Goal: Transaction & Acquisition: Purchase product/service

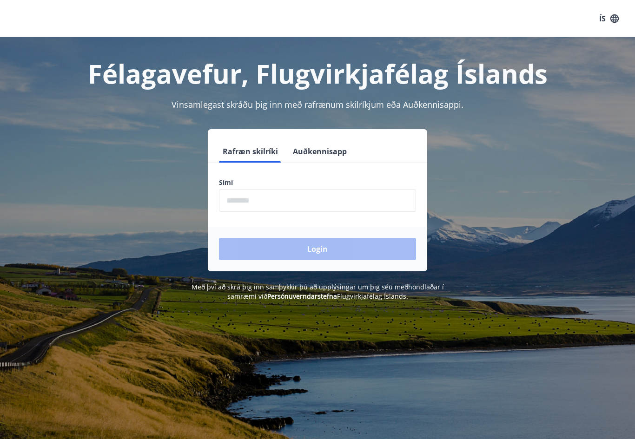
click at [315, 210] on input "phone" at bounding box center [317, 200] width 197 height 23
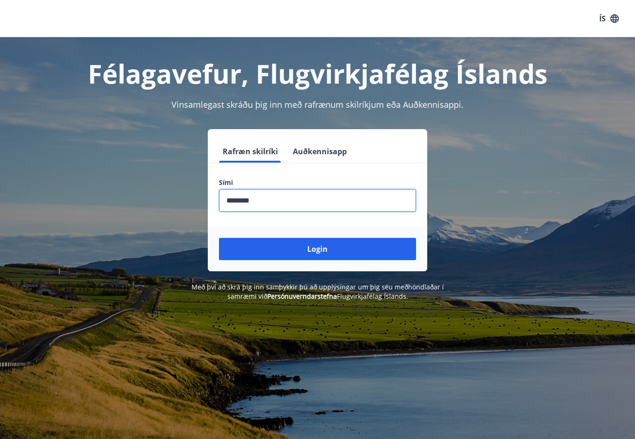
type input "********"
click at [317, 249] on button "Login" at bounding box center [317, 249] width 197 height 22
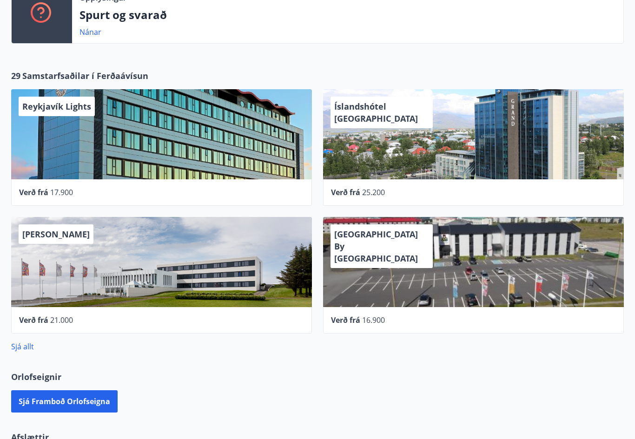
scroll to position [291, 0]
click at [25, 345] on link "Sjá allt" at bounding box center [22, 347] width 23 height 10
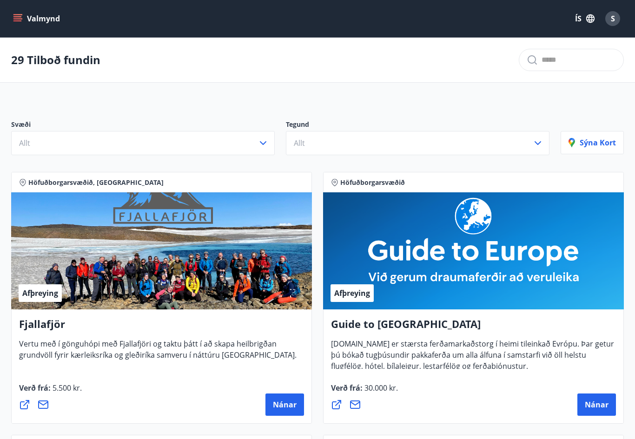
click at [346, 148] on button "Allt" at bounding box center [418, 143] width 264 height 24
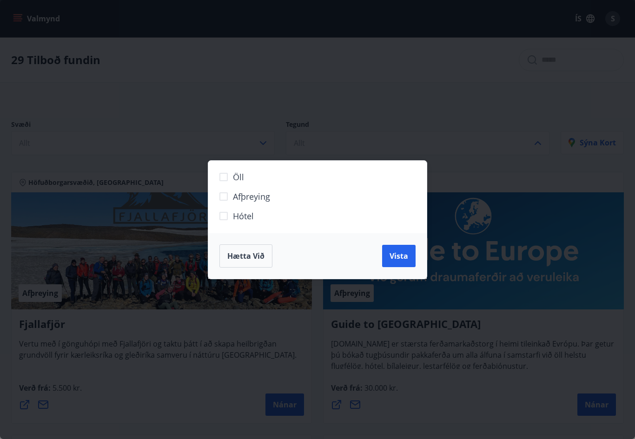
click at [239, 218] on span "Hótel" at bounding box center [243, 216] width 21 height 12
click at [400, 258] on span "Vista" at bounding box center [399, 256] width 19 height 10
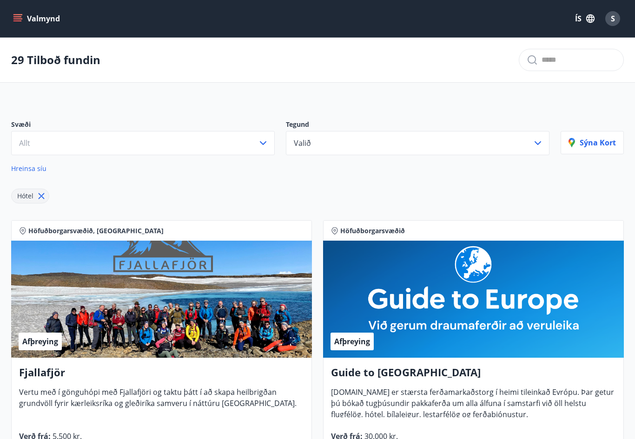
click at [59, 155] on button "Allt" at bounding box center [143, 143] width 264 height 24
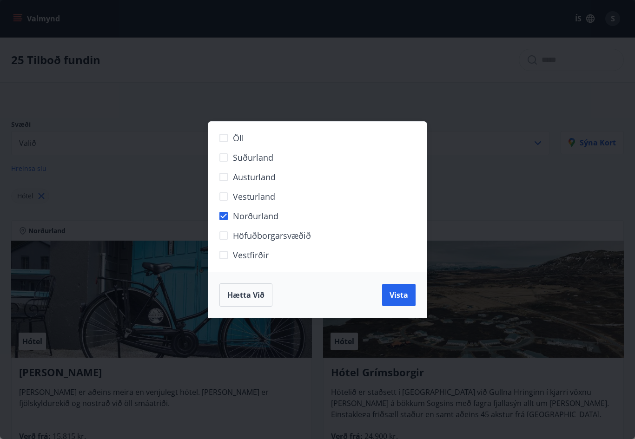
click at [403, 297] on span "Vista" at bounding box center [399, 295] width 19 height 10
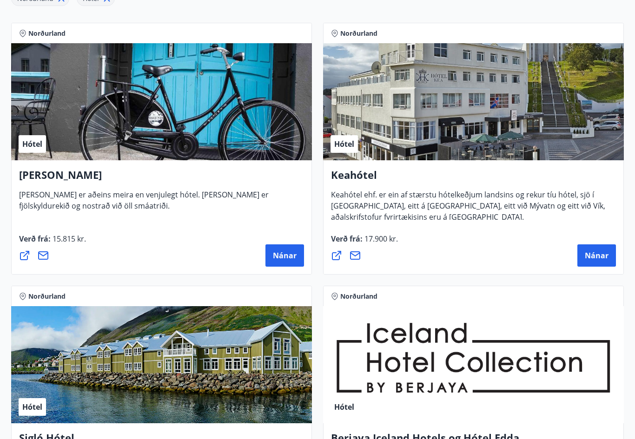
scroll to position [130, 0]
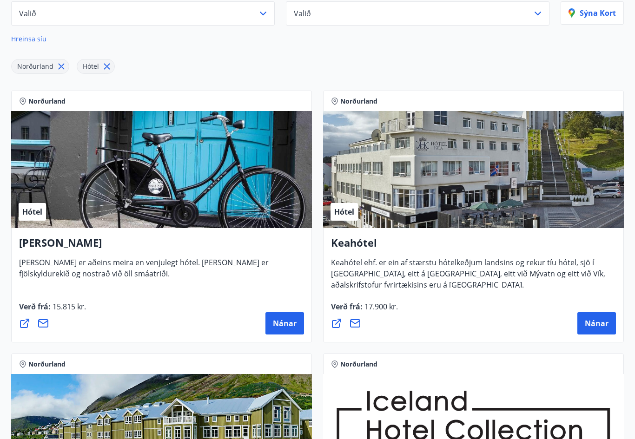
click at [531, 180] on div "Hótel" at bounding box center [473, 169] width 301 height 117
click at [601, 324] on span "Nánar" at bounding box center [597, 323] width 24 height 10
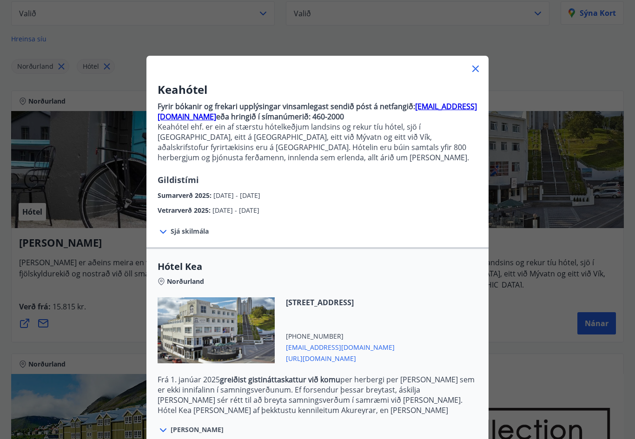
click at [172, 230] on span "Sjá skilmála" at bounding box center [190, 231] width 38 height 9
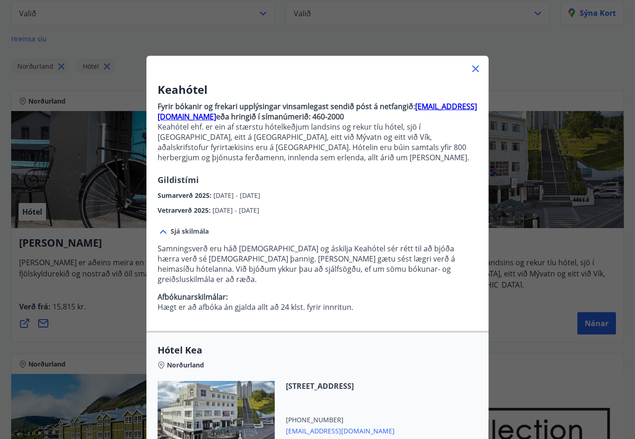
click at [182, 228] on span "Sjá skilmála" at bounding box center [190, 231] width 38 height 9
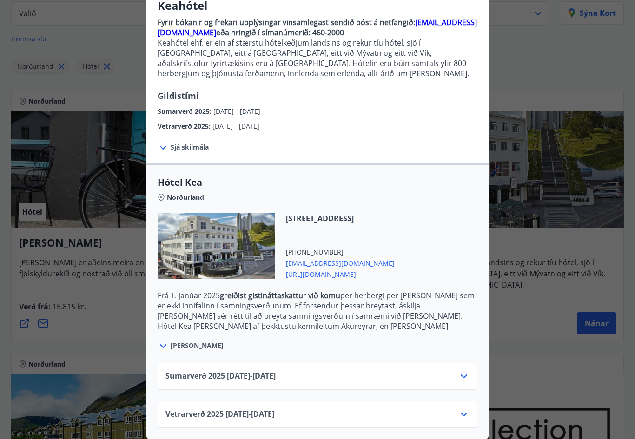
scroll to position [84, 0]
click at [194, 345] on span "Sjá meira" at bounding box center [197, 345] width 53 height 9
click at [469, 411] on icon at bounding box center [463, 414] width 11 height 11
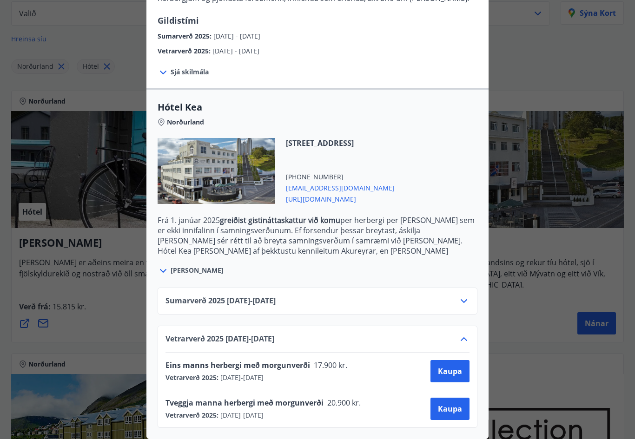
scroll to position [159, 0]
click at [584, 73] on div "Keahótel Fyrir bókanir og frekari upplýsingar vinsamlegast sendið póst á netfan…" at bounding box center [317, 60] width 635 height 439
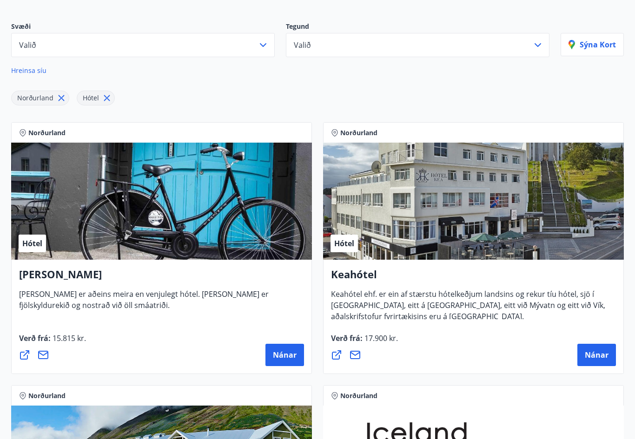
scroll to position [143, 0]
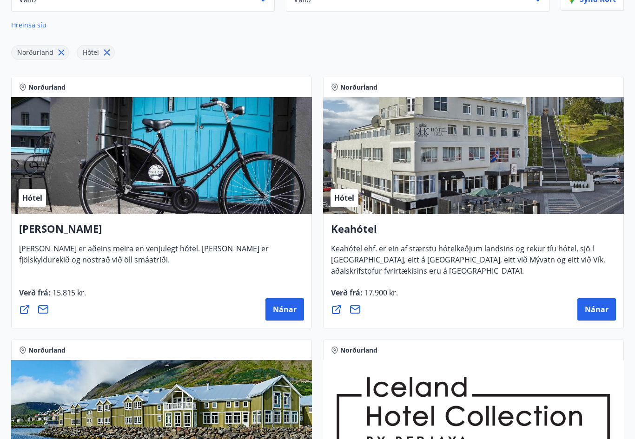
click at [424, 180] on div "Hótel" at bounding box center [473, 156] width 301 height 117
click at [609, 315] on button "Nánar" at bounding box center [596, 310] width 39 height 22
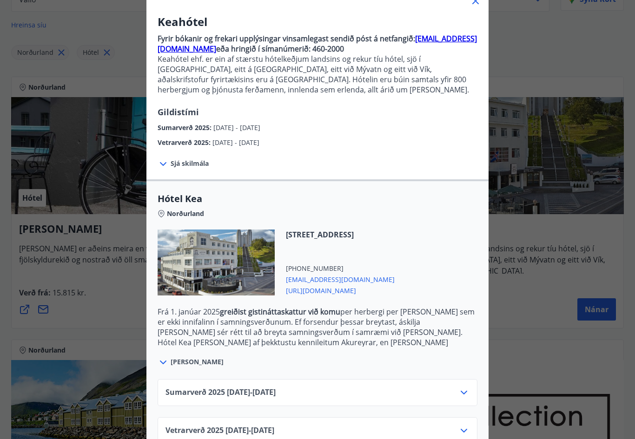
scroll to position [67, 0]
click at [274, 426] on span "Vetrarverð 2025 01.10.25 - 21.12.25" at bounding box center [219, 431] width 109 height 11
click at [302, 438] on div "Vetrarverð 2025 01.10.25 - 21.12.25" at bounding box center [317, 435] width 304 height 19
click at [458, 433] on icon at bounding box center [463, 431] width 11 height 11
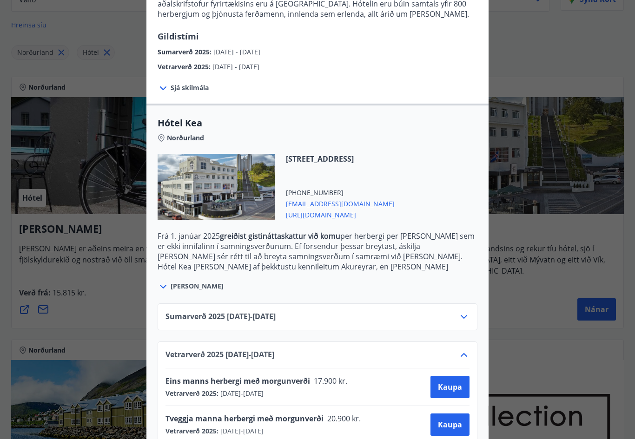
scroll to position [143, 0]
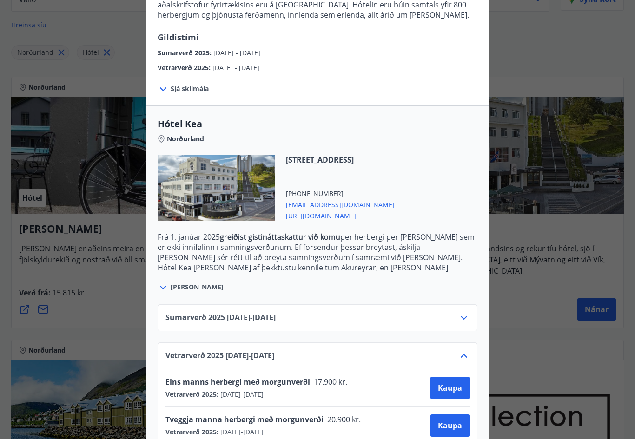
click at [450, 425] on span "Kaupa" at bounding box center [450, 426] width 24 height 10
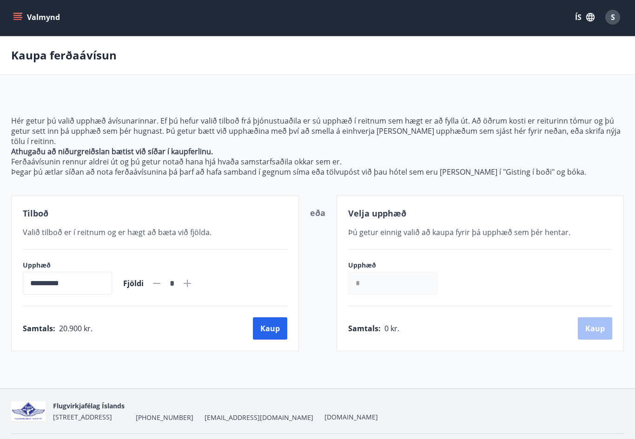
click at [193, 278] on icon at bounding box center [187, 283] width 11 height 11
click at [162, 285] on icon at bounding box center [156, 283] width 11 height 11
type input "*"
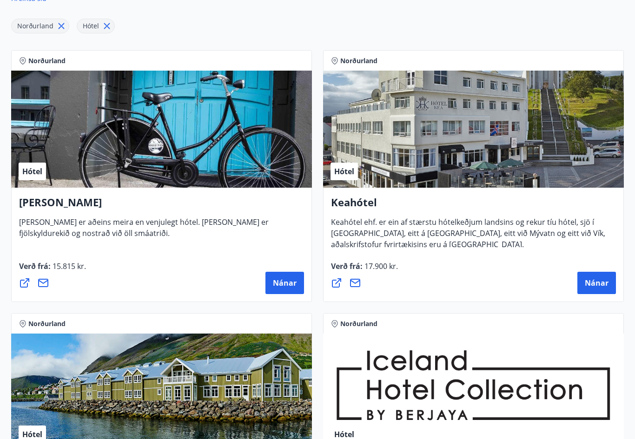
scroll to position [162, 0]
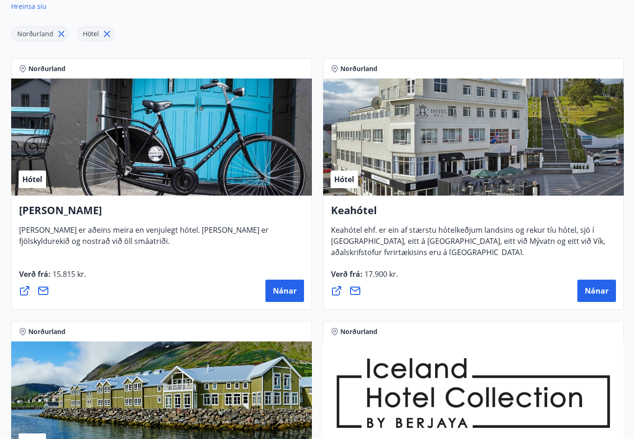
click at [602, 291] on span "Nánar" at bounding box center [597, 291] width 24 height 10
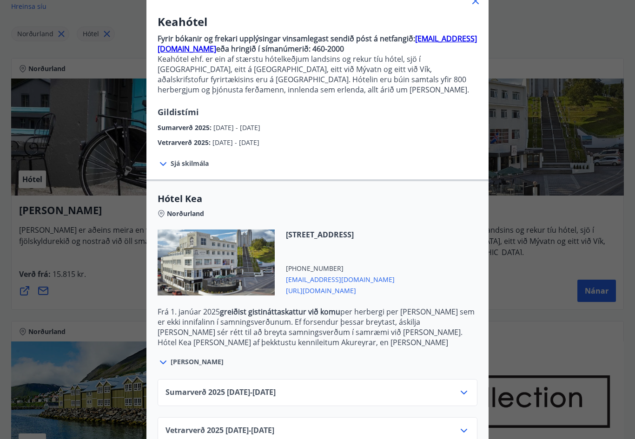
scroll to position [67, 0]
click at [464, 431] on icon at bounding box center [463, 431] width 11 height 11
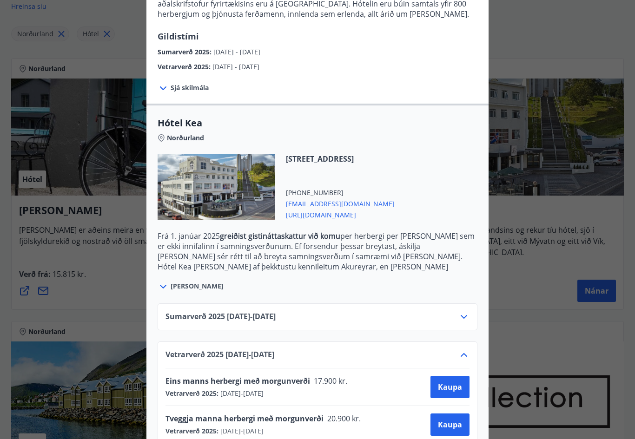
scroll to position [143, 0]
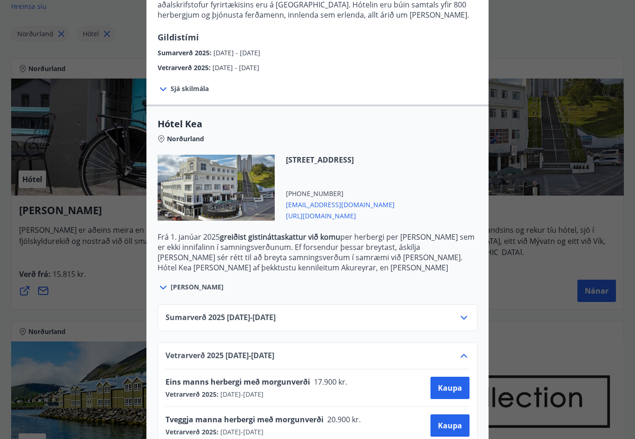
click at [452, 427] on span "Kaupa" at bounding box center [450, 426] width 24 height 10
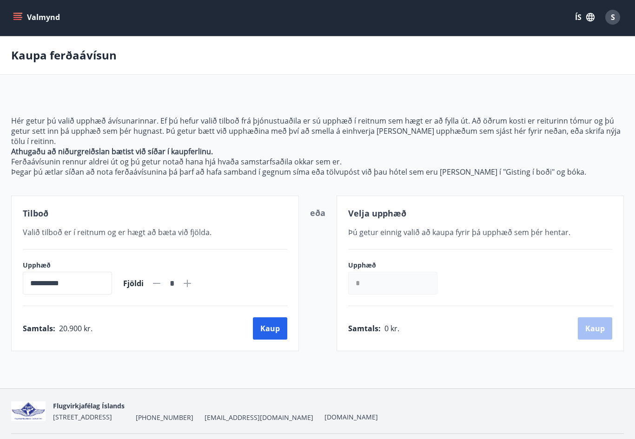
click at [273, 331] on button "Kaup" at bounding box center [270, 328] width 34 height 22
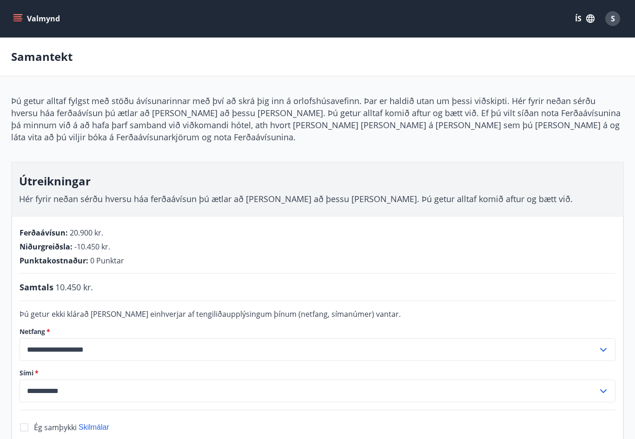
scroll to position [18, 0]
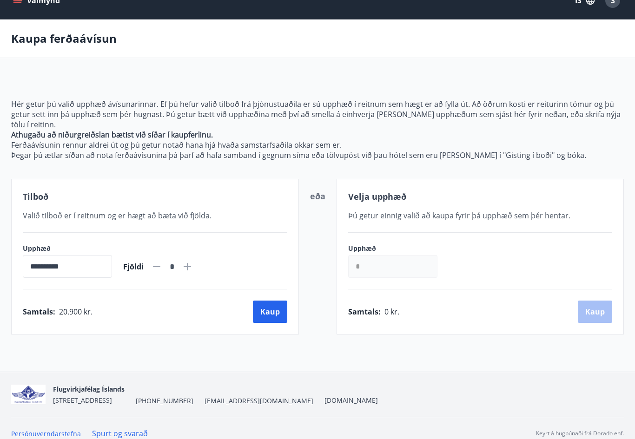
click at [271, 307] on button "Kaup" at bounding box center [270, 312] width 34 height 22
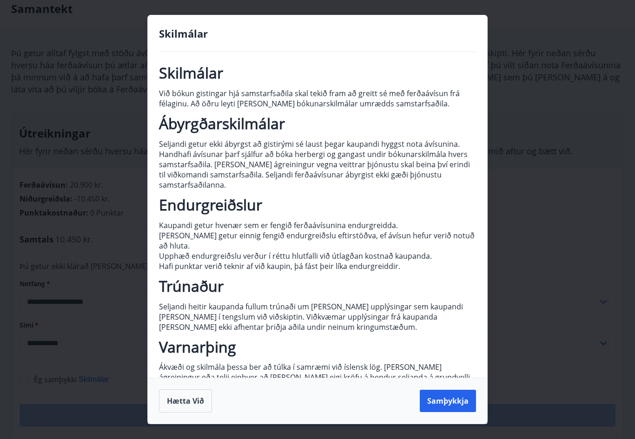
scroll to position [5, 0]
click at [448, 412] on button "Samþykkja" at bounding box center [448, 401] width 56 height 22
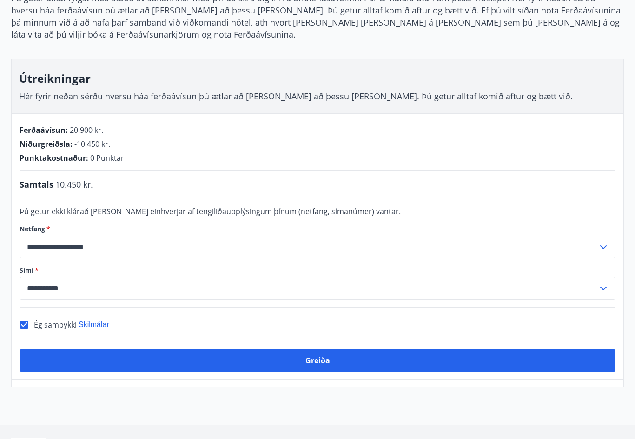
scroll to position [150, 0]
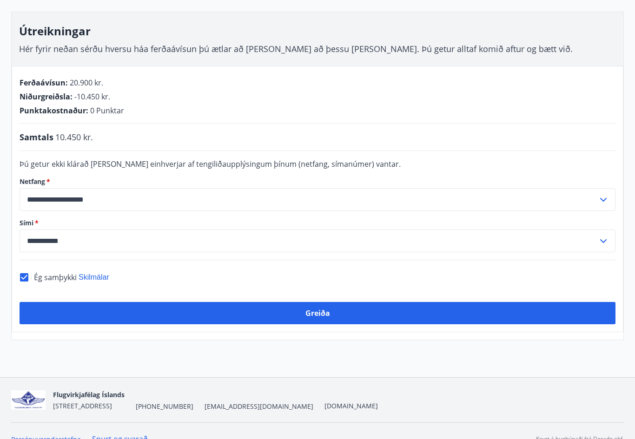
click at [532, 311] on button "Greiða" at bounding box center [318, 313] width 596 height 22
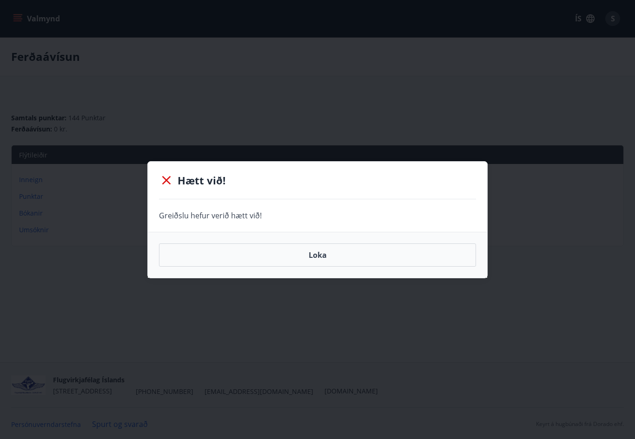
click at [450, 259] on button "Loka" at bounding box center [317, 255] width 317 height 23
